Goal: Task Accomplishment & Management: Use online tool/utility

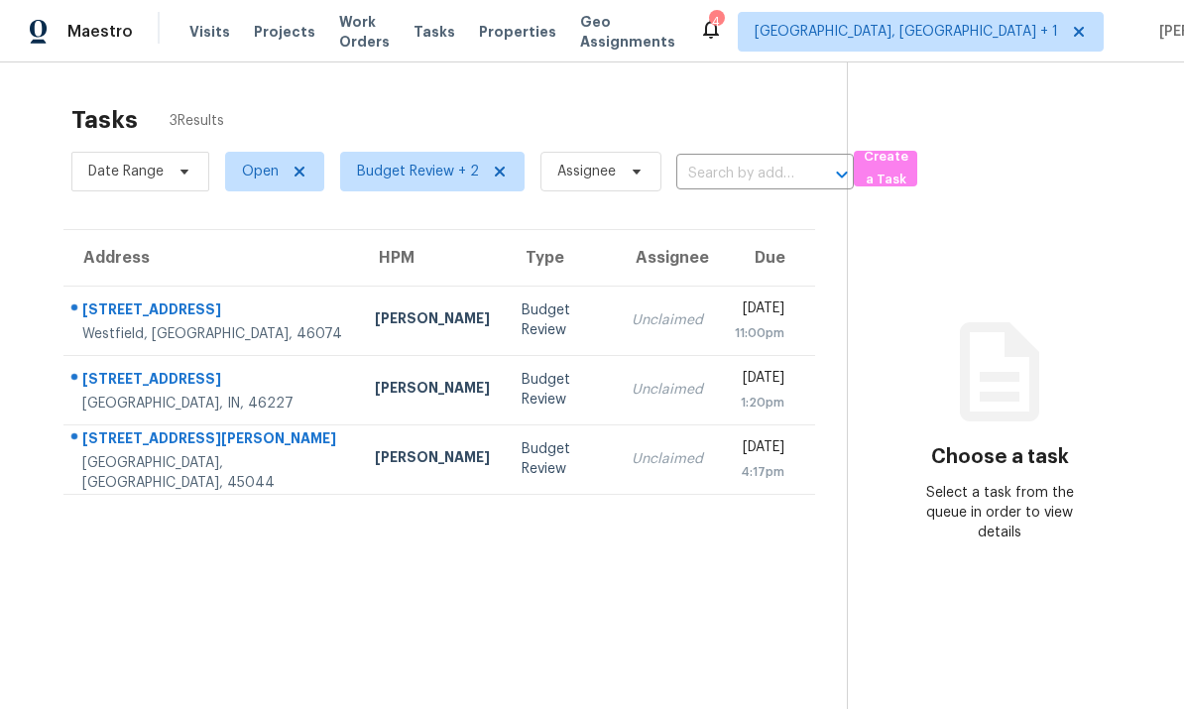
click at [145, 449] on div "3814 Lewis St" at bounding box center [212, 440] width 261 height 25
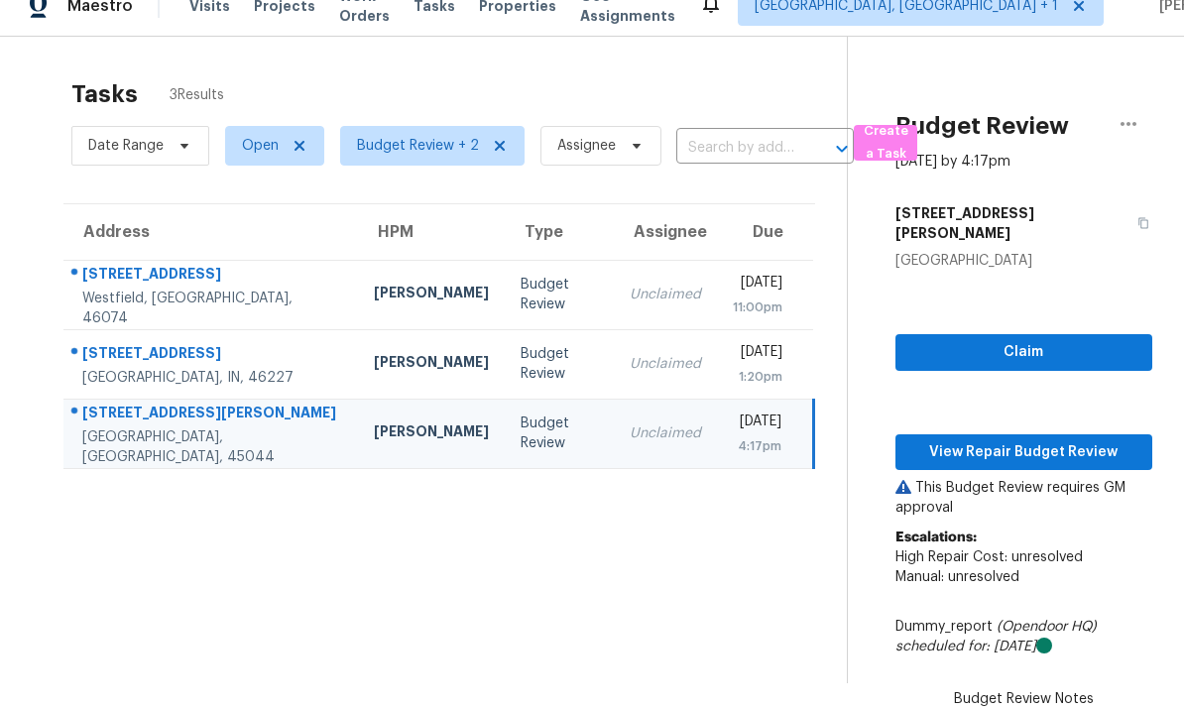
scroll to position [0, 17]
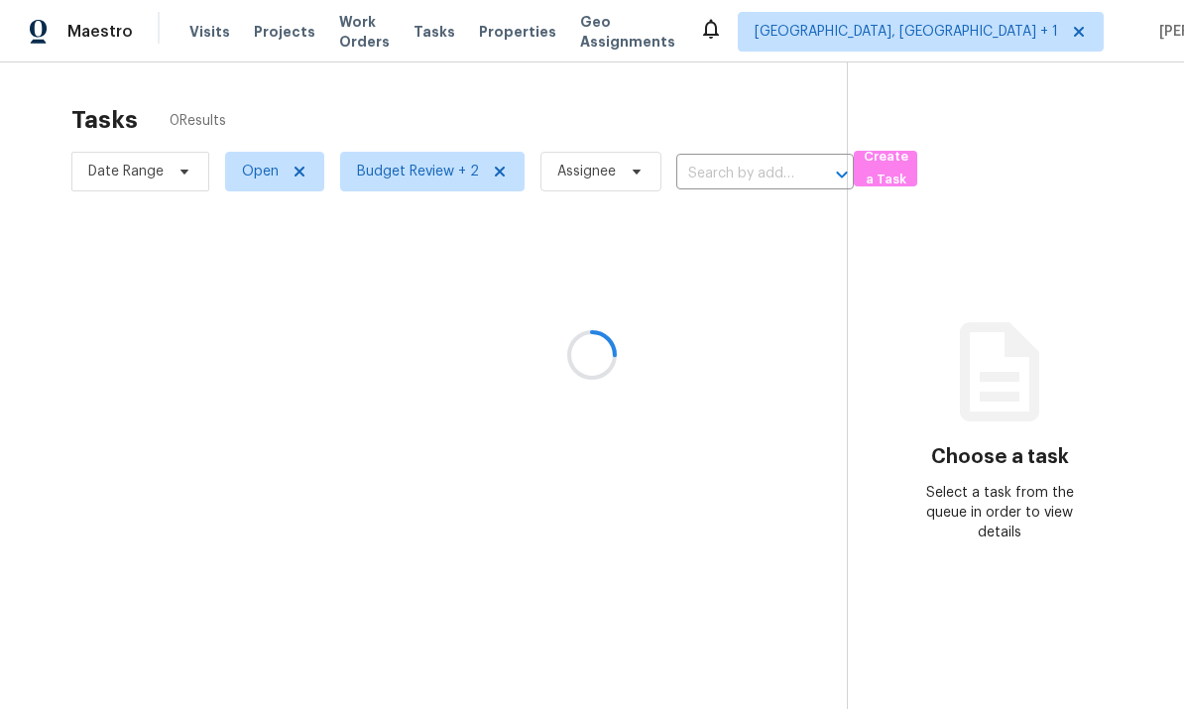
scroll to position [74, 0]
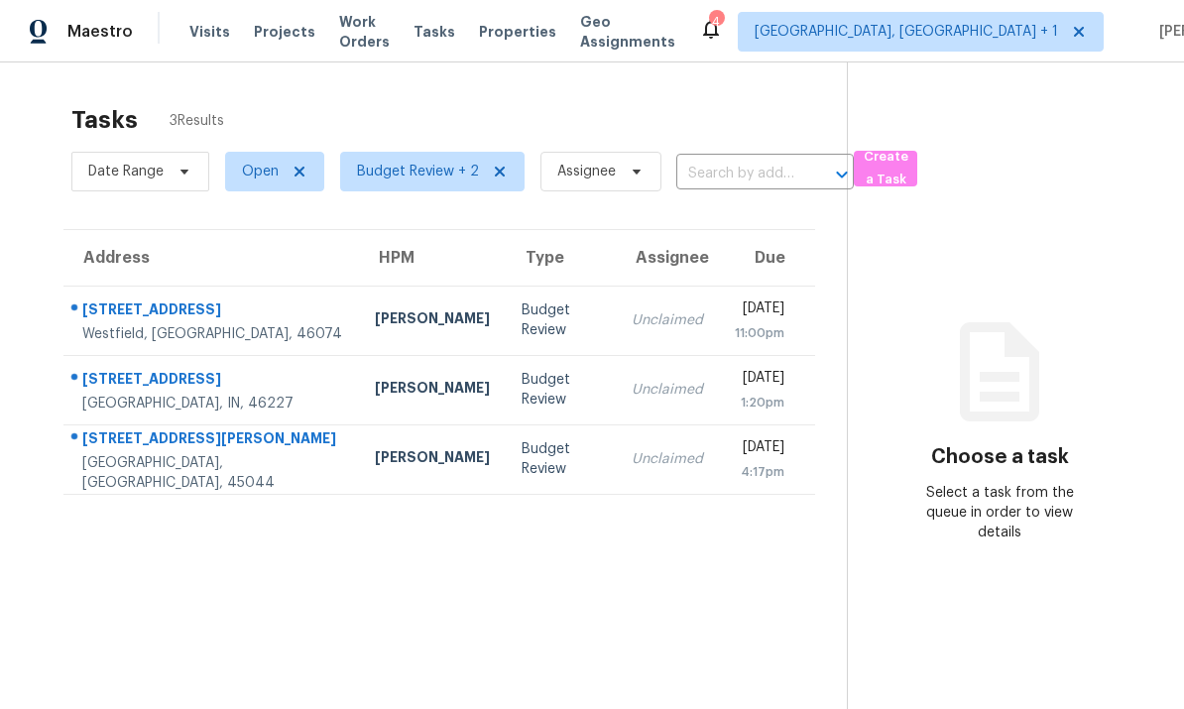
click at [208, 428] on div "[STREET_ADDRESS][PERSON_NAME]" at bounding box center [212, 440] width 261 height 25
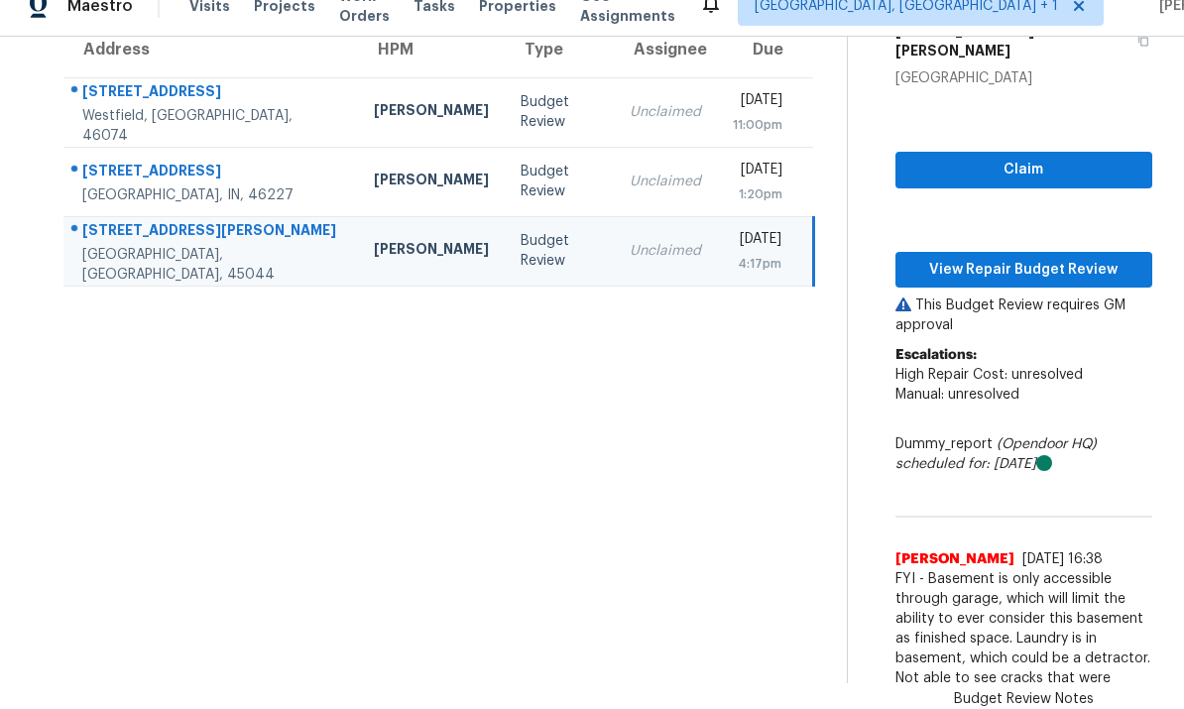
scroll to position [54, 0]
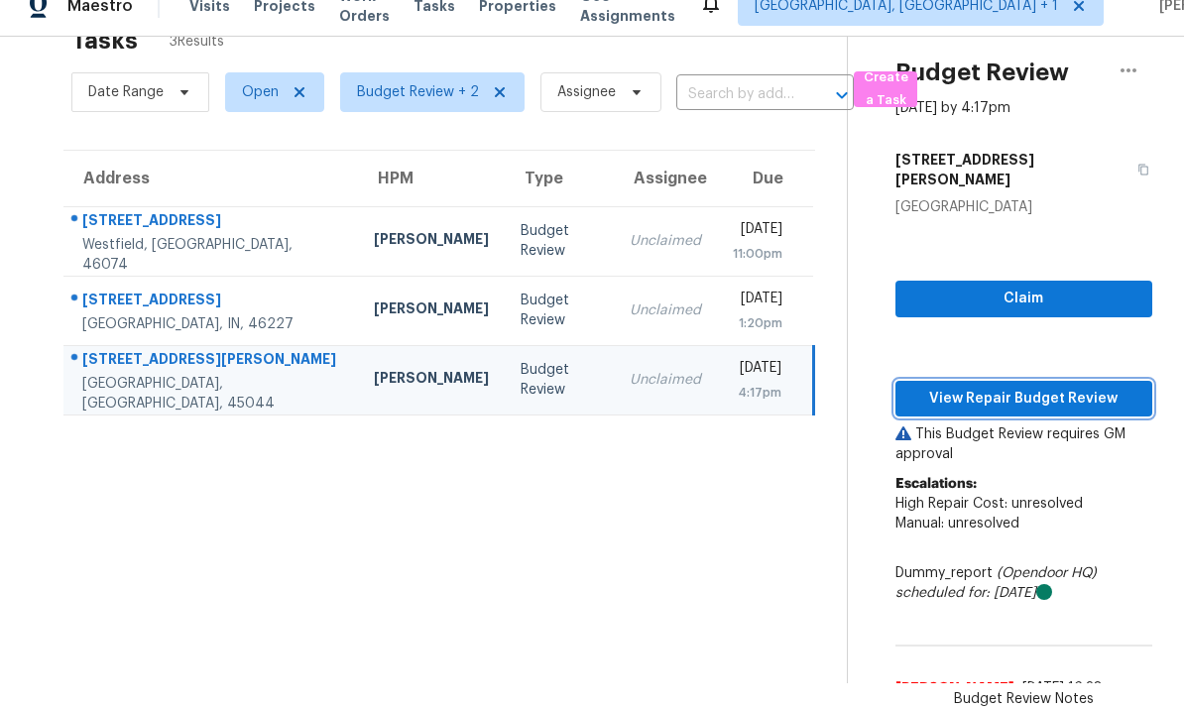
click at [1000, 387] on span "View Repair Budget Review" at bounding box center [1023, 399] width 225 height 25
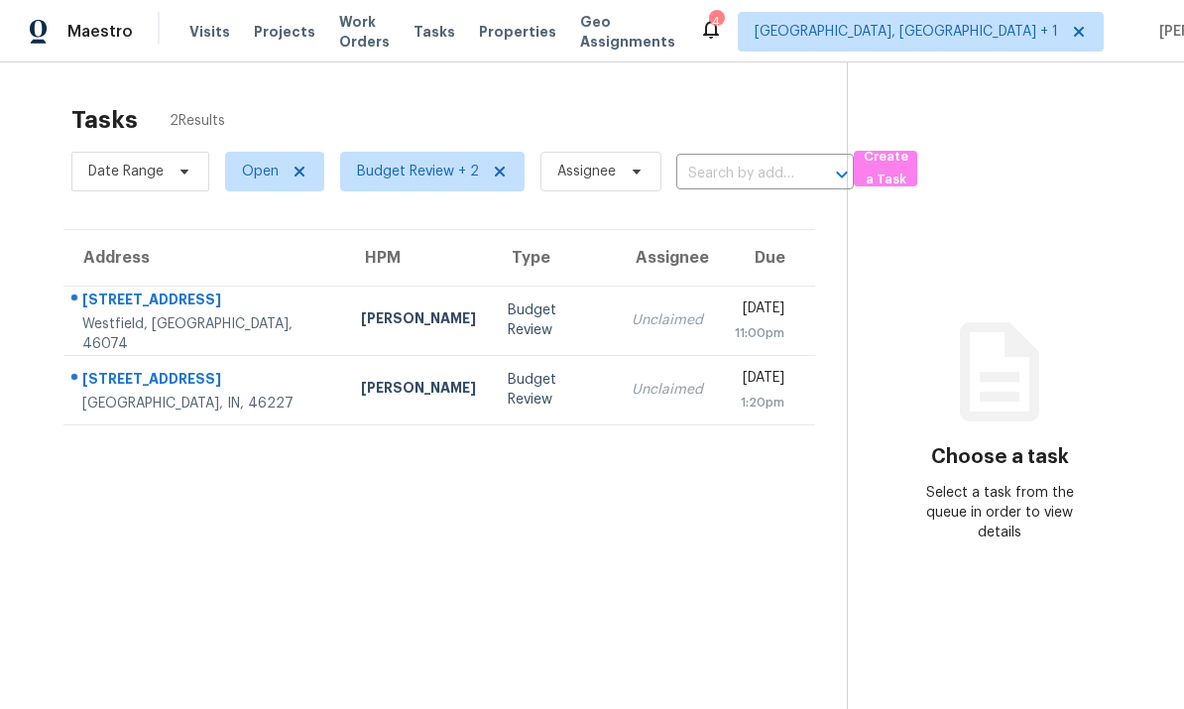
click at [176, 323] on div "Westfield, [GEOGRAPHIC_DATA], 46074" at bounding box center [205, 334] width 247 height 40
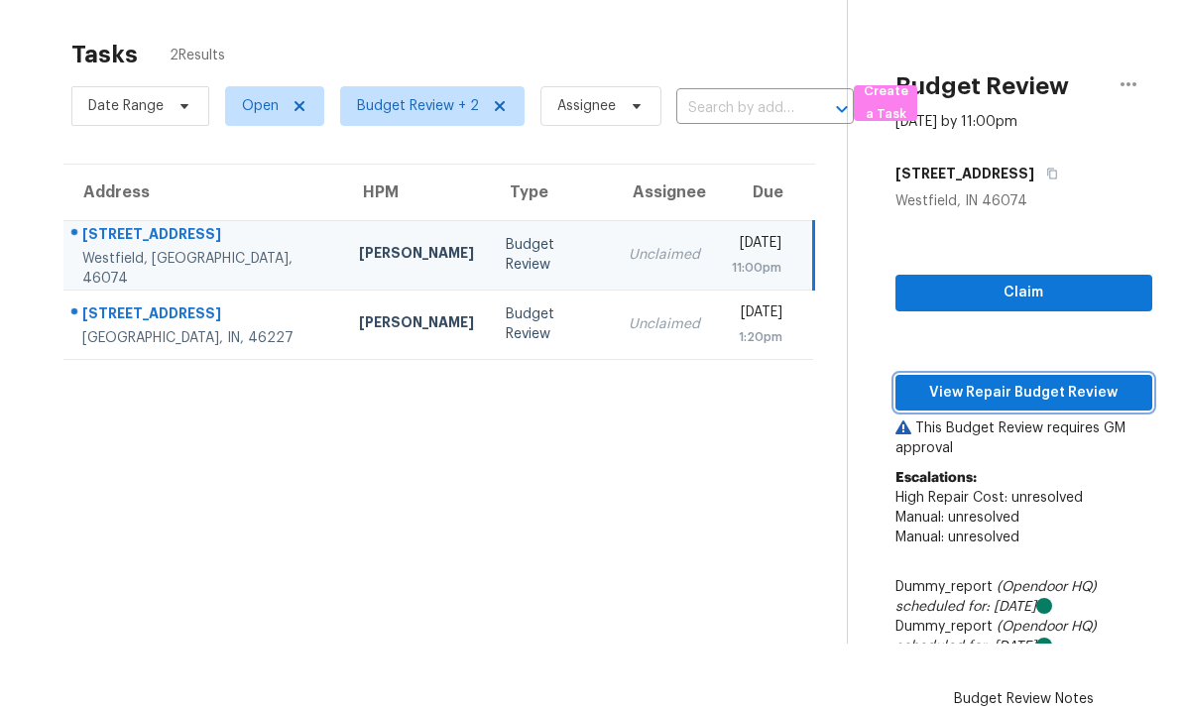
click at [1018, 381] on span "View Repair Budget Review" at bounding box center [1023, 393] width 225 height 25
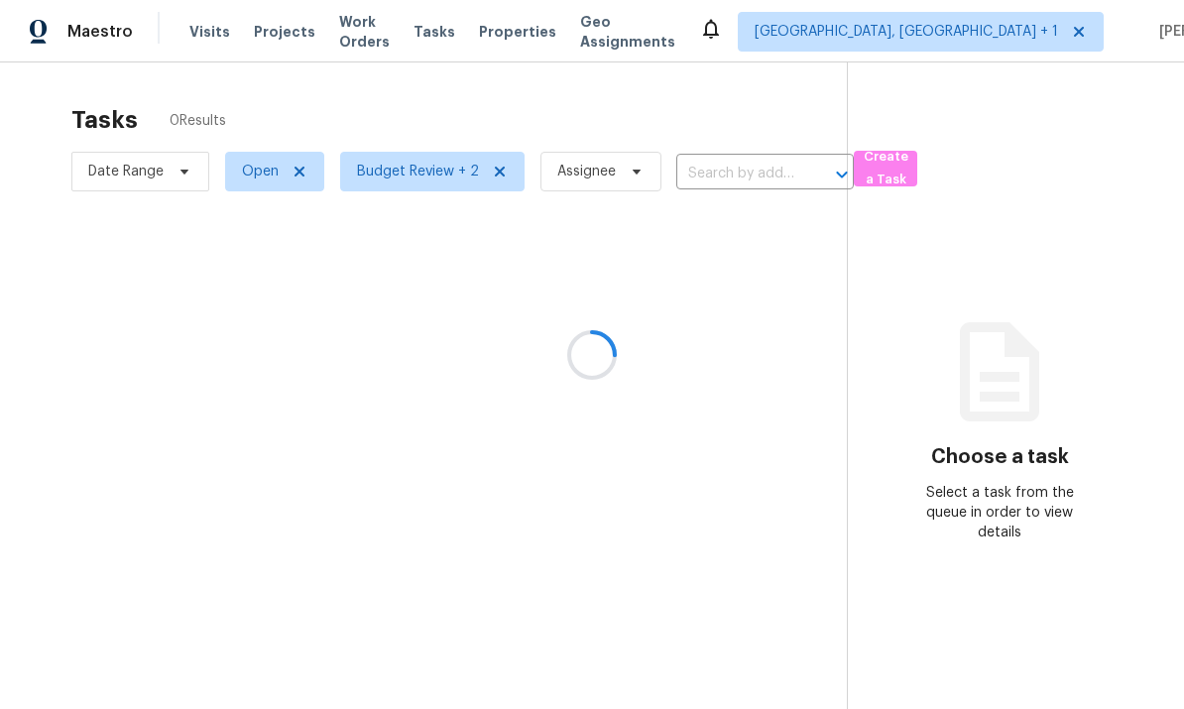
scroll to position [74, 0]
